Goal: Information Seeking & Learning: Check status

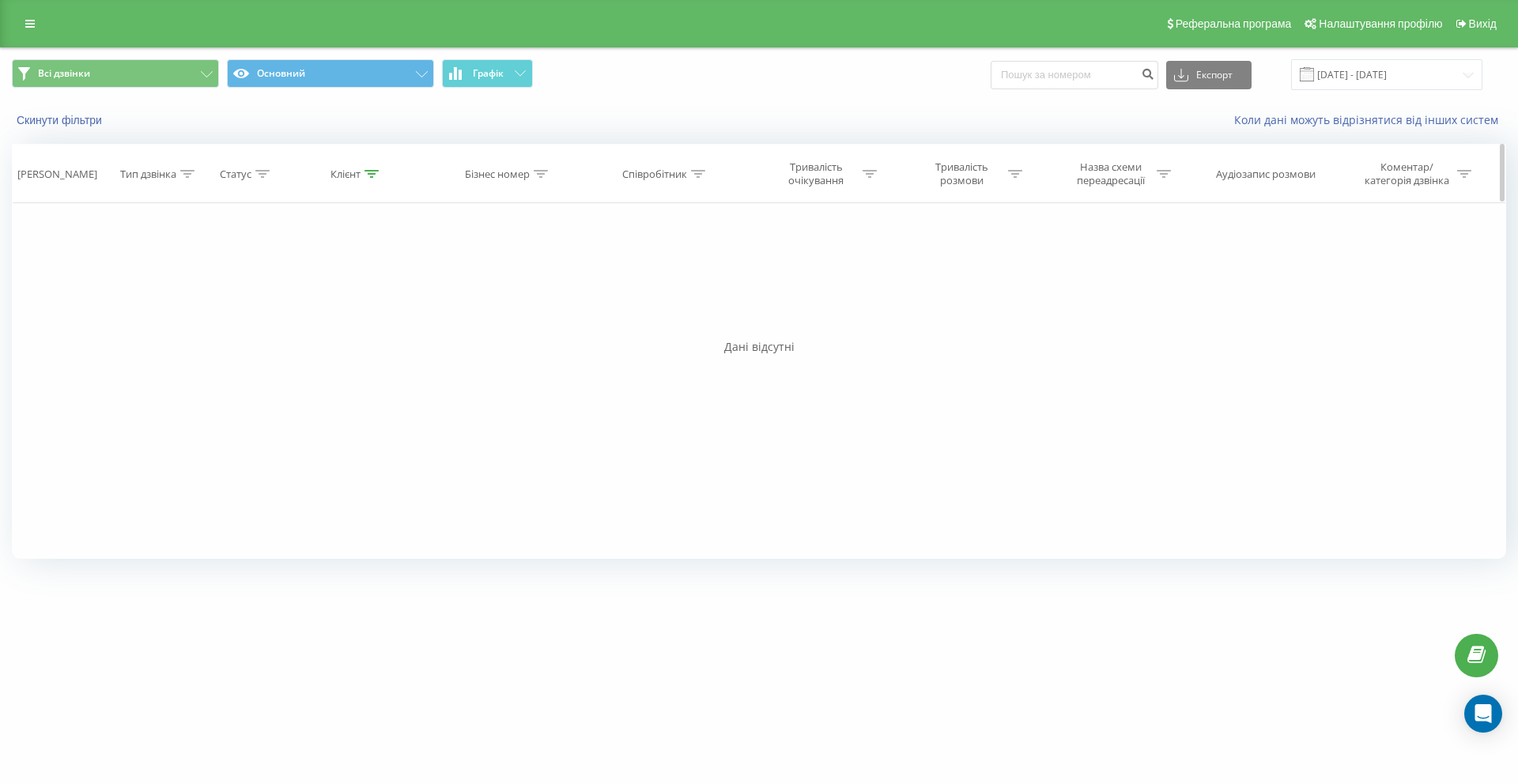
click at [373, 180] on div at bounding box center [371, 174] width 14 height 14
drag, startPoint x: 373, startPoint y: 290, endPoint x: 165, endPoint y: 283, distance: 208.1
click at [165, 283] on div "Фільтрувати за умовою Дорівнює Введіть значення Скасувати OK Фільтрувати за умо…" at bounding box center [759, 380] width 1495 height 355
paste input "95 303 0308"
click at [324, 284] on input "95 303 0308" at bounding box center [357, 287] width 139 height 28
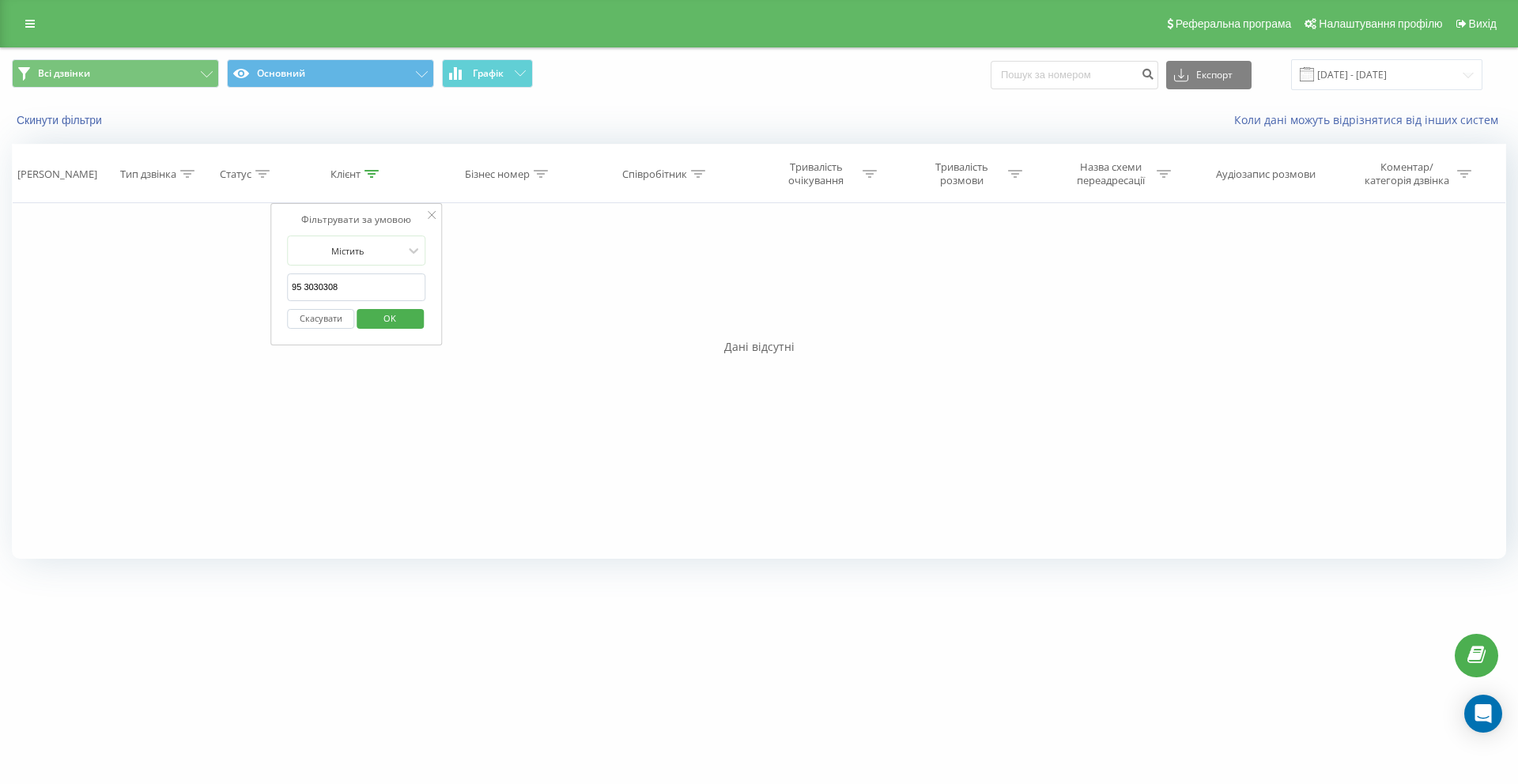
click at [306, 285] on input "95 3030308" at bounding box center [357, 287] width 139 height 28
click at [393, 313] on span "OK" at bounding box center [390, 317] width 44 height 24
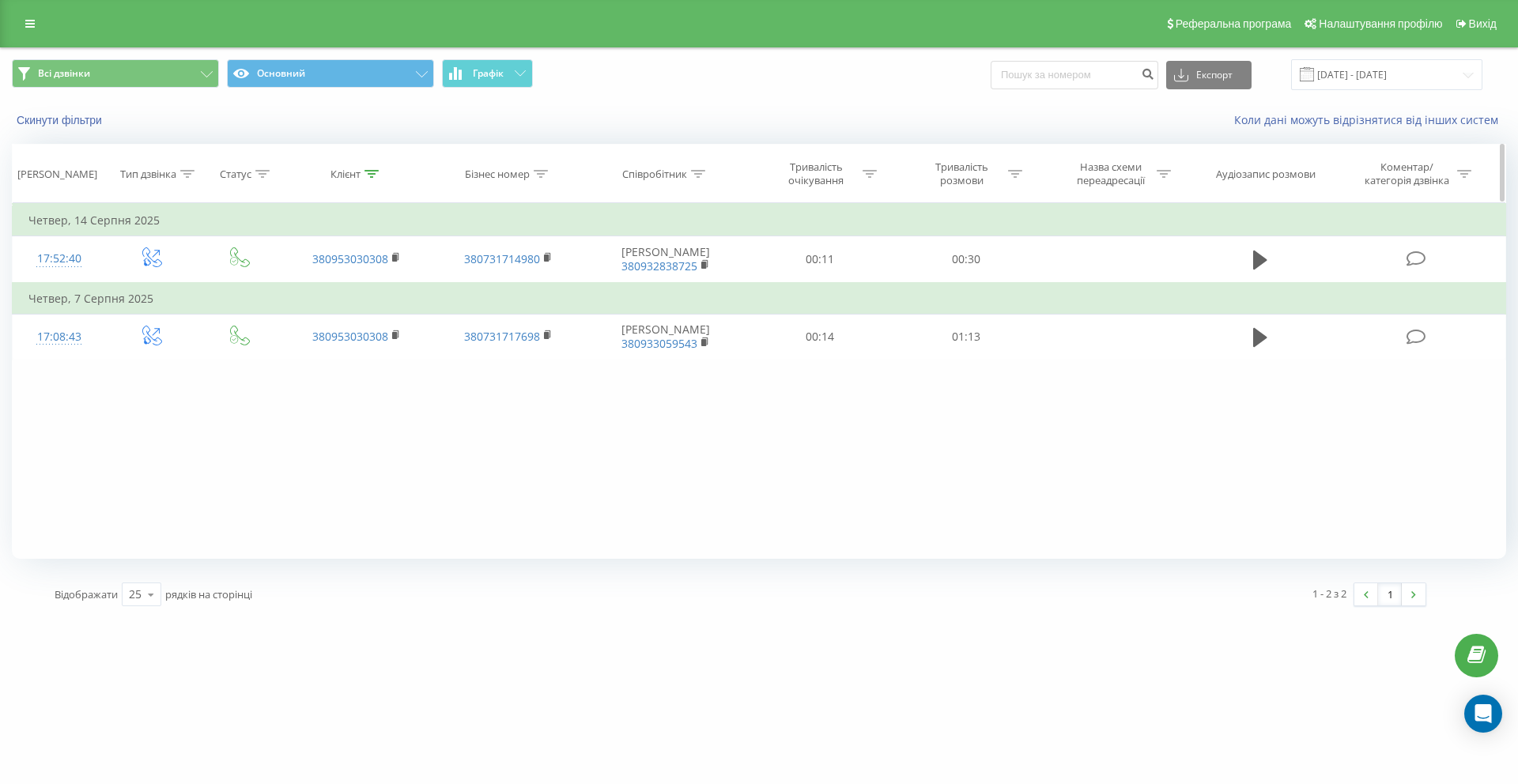
click at [370, 170] on icon at bounding box center [371, 174] width 14 height 8
drag, startPoint x: 376, startPoint y: 293, endPoint x: 278, endPoint y: 290, distance: 98.0
click at [278, 290] on div "Фільтрувати за умовою Містить 953030308 Скасувати OK" at bounding box center [357, 274] width 172 height 143
paste input "66 756 6739"
click at [322, 291] on input "66 756 6739" at bounding box center [357, 287] width 139 height 28
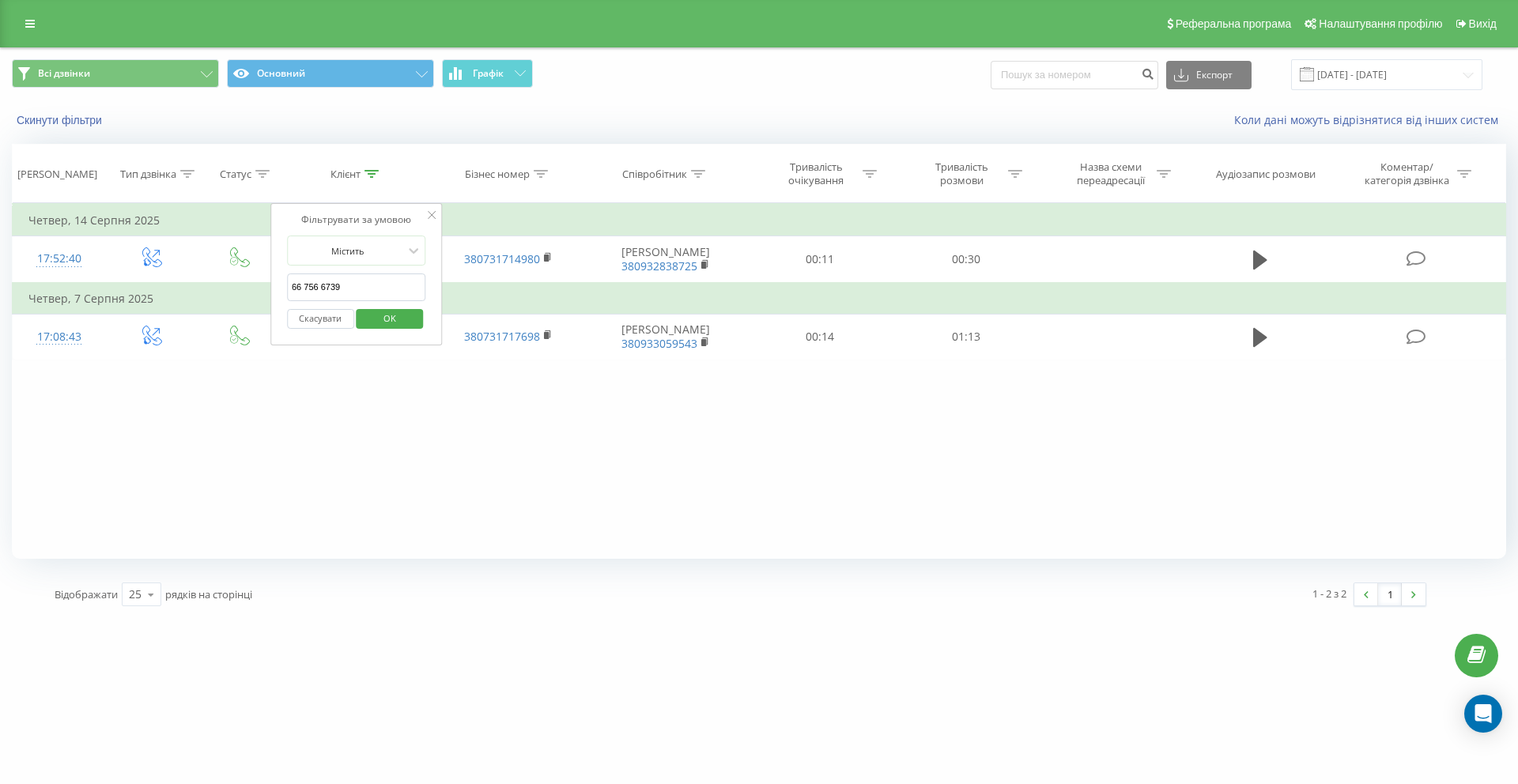
click at [323, 289] on input "66 756 6739" at bounding box center [357, 287] width 139 height 28
click at [307, 292] on input "66 7566739" at bounding box center [357, 287] width 139 height 28
type input "667566739"
click button "OK" at bounding box center [390, 318] width 68 height 19
